Goal: Task Accomplishment & Management: Complete application form

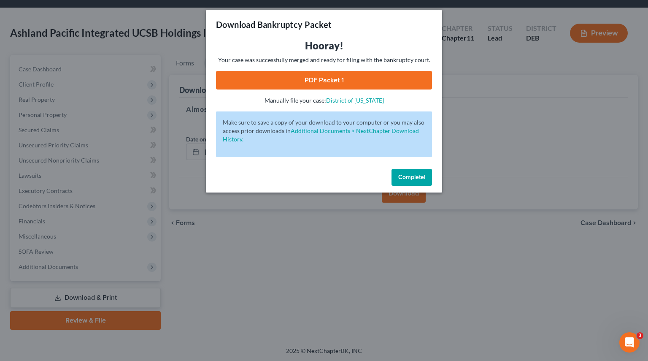
click at [395, 173] on button "Complete!" at bounding box center [412, 177] width 41 height 17
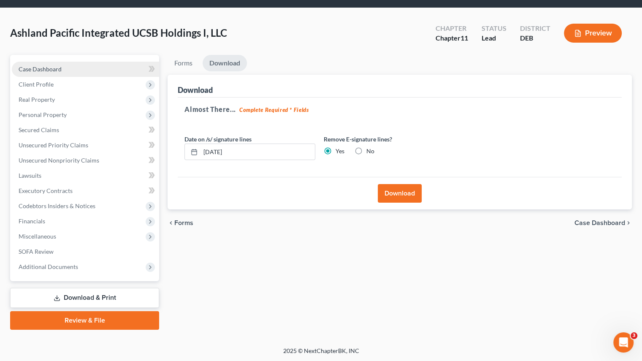
click at [37, 68] on span "Case Dashboard" at bounding box center [40, 68] width 43 height 7
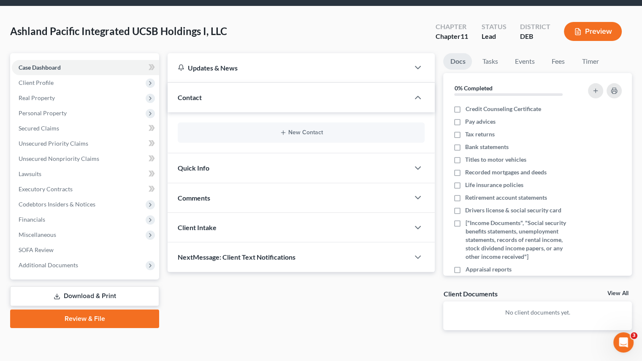
scroll to position [42, 0]
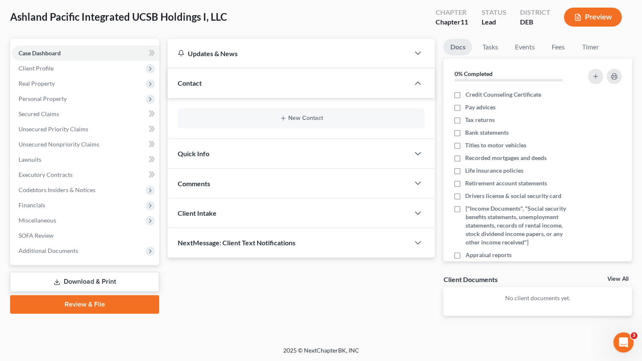
click at [236, 89] on div "Contact" at bounding box center [289, 82] width 242 height 29
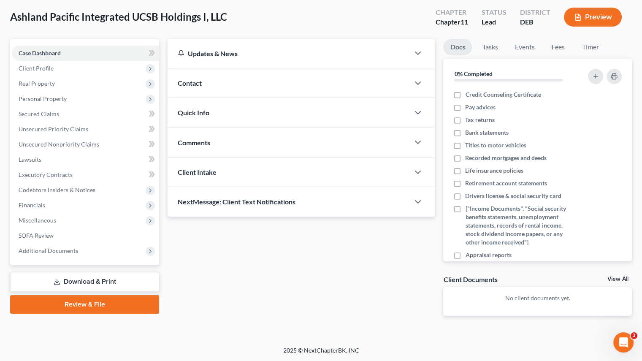
click at [206, 170] on span "Client Intake" at bounding box center [197, 172] width 39 height 8
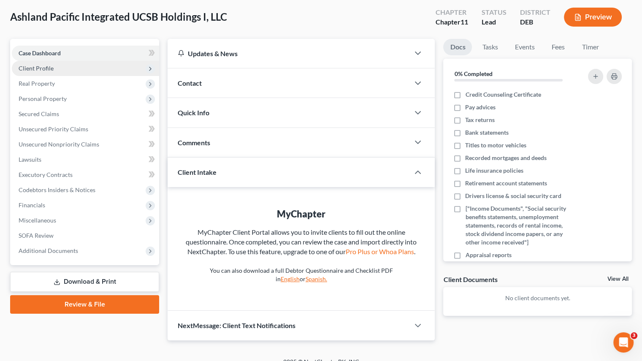
click at [50, 67] on span "Client Profile" at bounding box center [36, 68] width 35 height 7
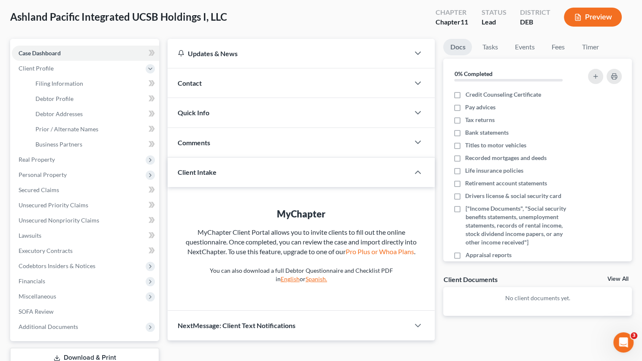
click at [214, 83] on div "Contact" at bounding box center [289, 82] width 242 height 29
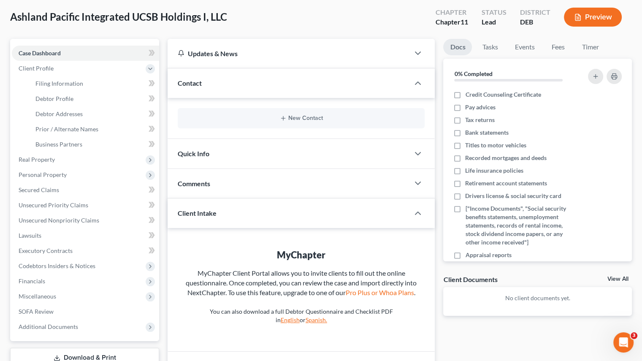
click at [213, 153] on div "Quick Info" at bounding box center [289, 153] width 242 height 29
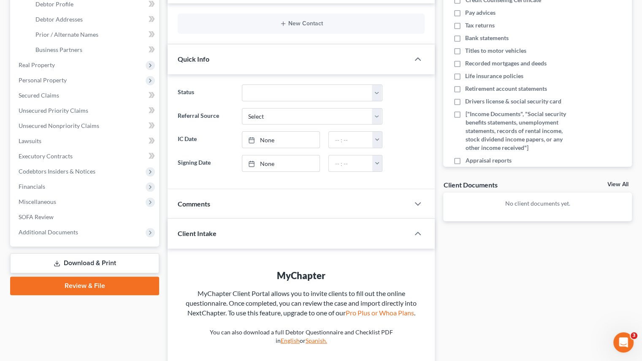
scroll to position [209, 0]
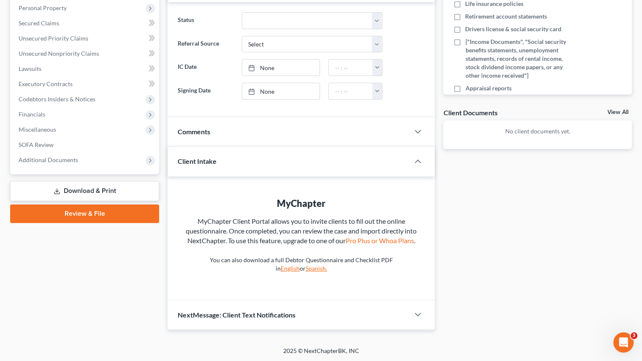
click at [203, 127] on span "Comments" at bounding box center [194, 131] width 32 height 8
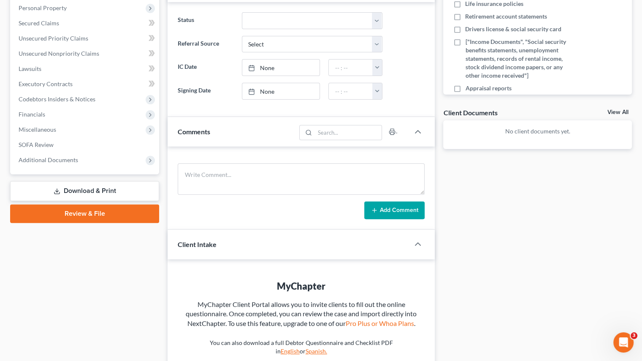
click at [219, 239] on div "Client Intake" at bounding box center [283, 244] width 230 height 29
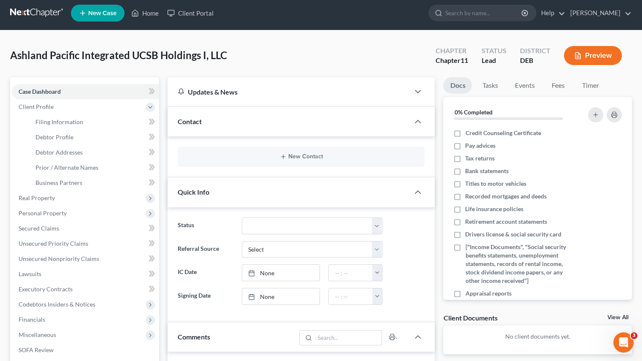
scroll to position [0, 0]
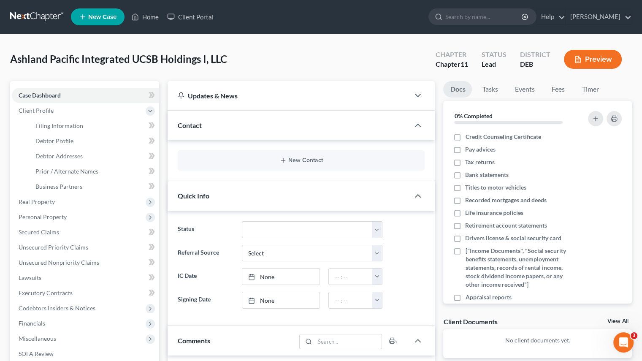
click at [176, 181] on div "Quick Info" at bounding box center [289, 195] width 242 height 29
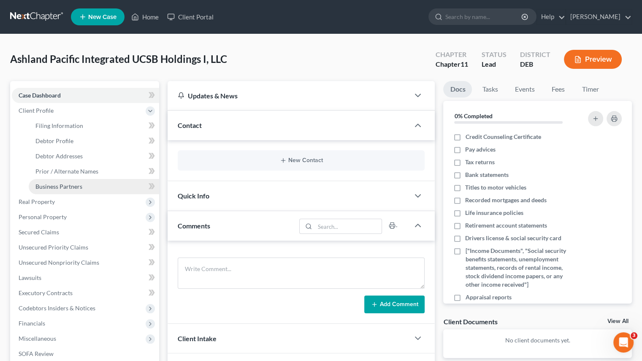
click at [62, 184] on span "Business Partners" at bounding box center [58, 186] width 47 height 7
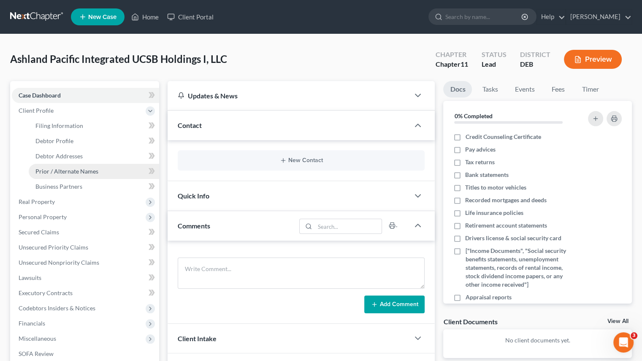
click at [76, 172] on span "Prior / Alternate Names" at bounding box center [66, 171] width 63 height 7
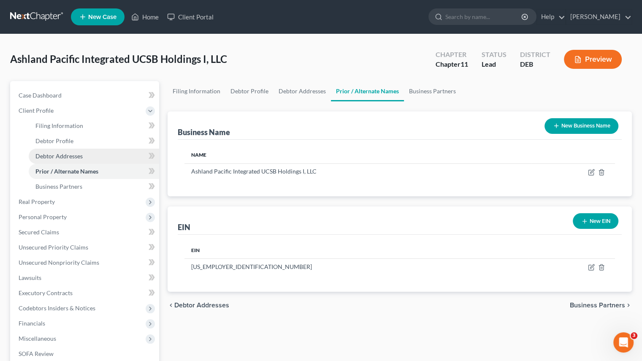
click at [74, 158] on span "Debtor Addresses" at bounding box center [58, 155] width 47 height 7
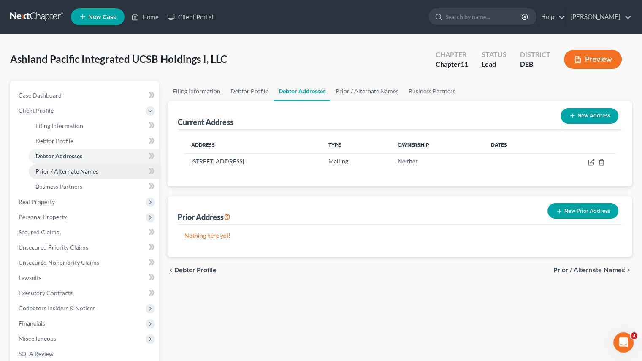
click at [68, 175] on link "Prior / Alternate Names" at bounding box center [94, 171] width 130 height 15
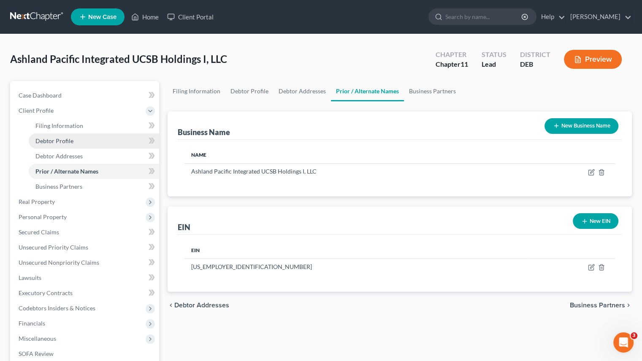
click at [71, 143] on span "Debtor Profile" at bounding box center [54, 140] width 38 height 7
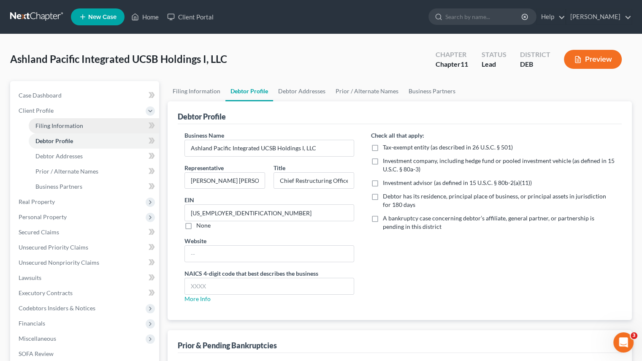
click at [70, 129] on link "Filing Information" at bounding box center [94, 125] width 130 height 15
select select "3"
select select "1"
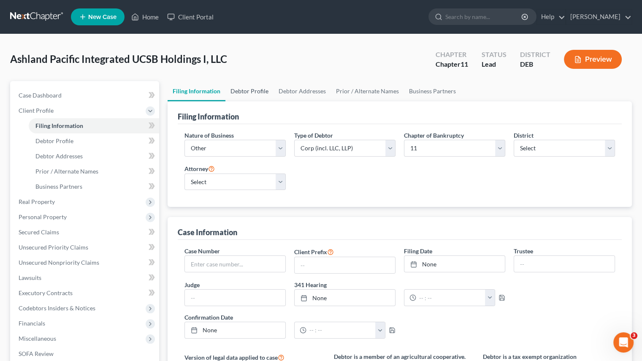
click at [244, 94] on link "Debtor Profile" at bounding box center [249, 91] width 48 height 20
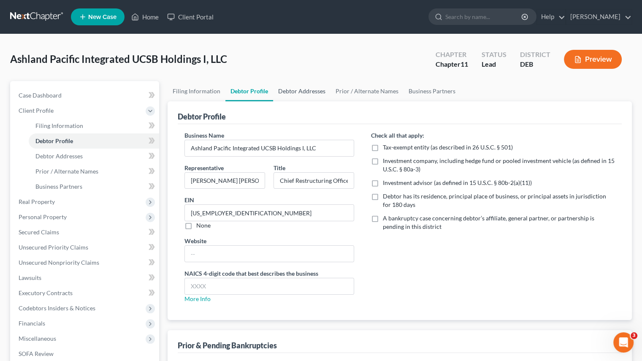
click at [292, 90] on link "Debtor Addresses" at bounding box center [301, 91] width 57 height 20
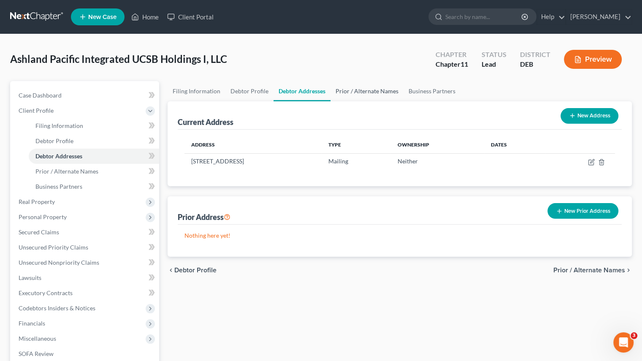
click at [367, 93] on link "Prior / Alternate Names" at bounding box center [366, 91] width 73 height 20
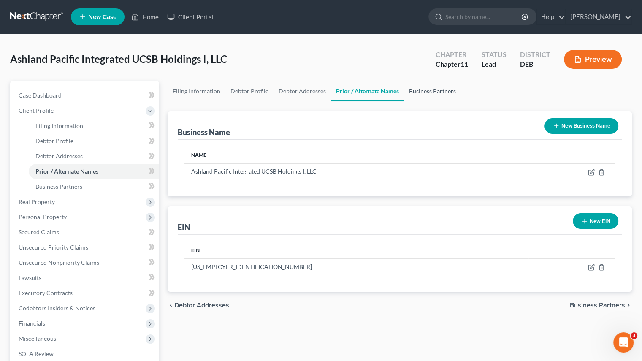
click at [434, 95] on link "Business Partners" at bounding box center [432, 91] width 57 height 20
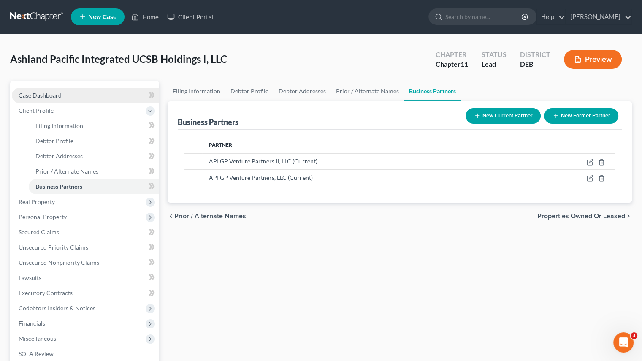
click at [59, 101] on link "Case Dashboard" at bounding box center [85, 95] width 147 height 15
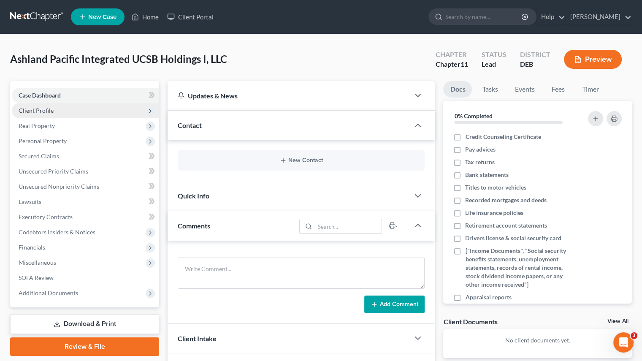
click at [75, 106] on span "Client Profile" at bounding box center [85, 110] width 147 height 15
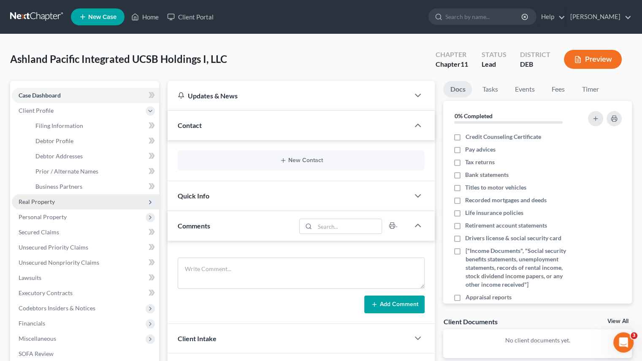
click at [50, 203] on span "Real Property" at bounding box center [37, 201] width 36 height 7
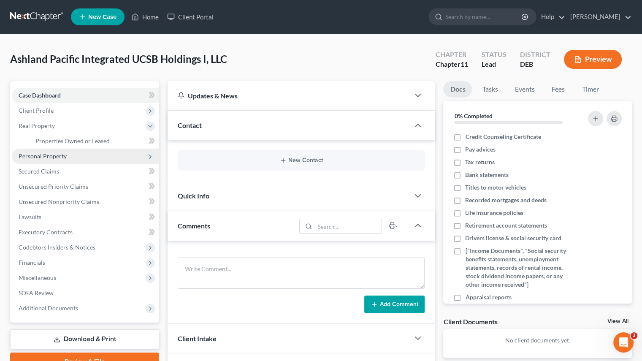
click at [78, 155] on span "Personal Property" at bounding box center [85, 156] width 147 height 15
